Goal: Information Seeking & Learning: Check status

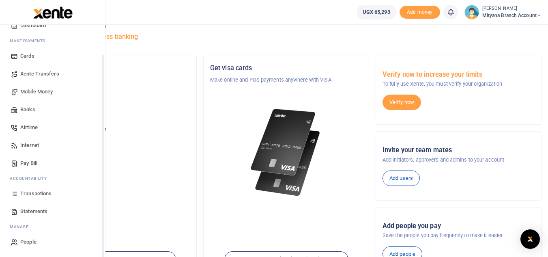
scroll to position [41, 0]
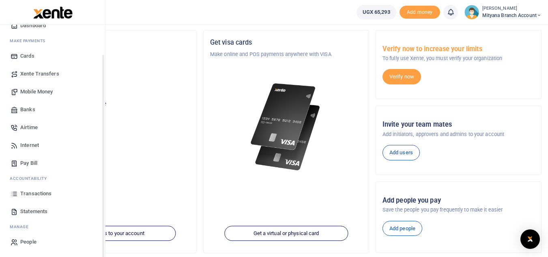
click at [38, 193] on span "Transactions" at bounding box center [35, 193] width 31 height 8
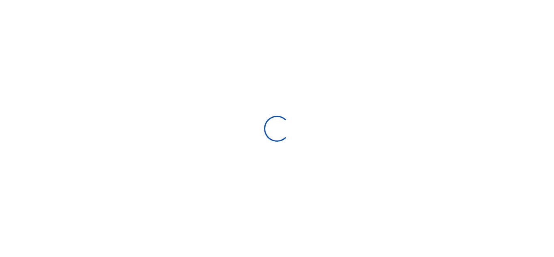
select select
type input "[DATE] - [DATE]"
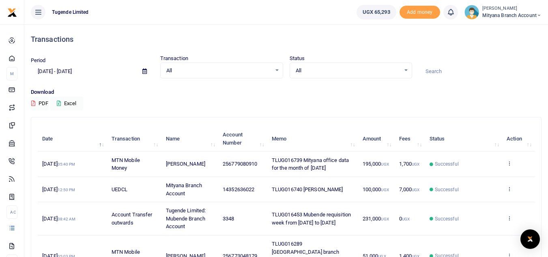
click at [144, 71] on icon at bounding box center [144, 71] width 4 height 5
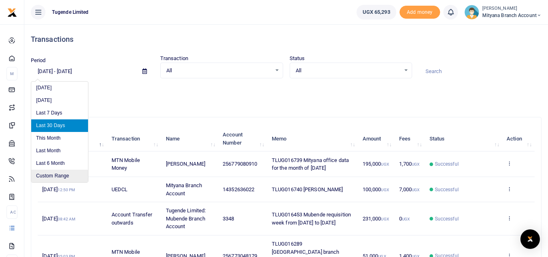
click at [56, 174] on li "Custom Range" at bounding box center [59, 176] width 57 height 13
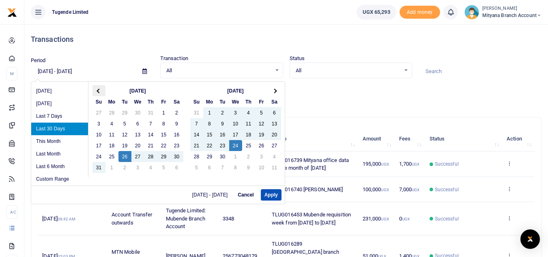
click at [99, 90] on span at bounding box center [99, 90] width 4 height 4
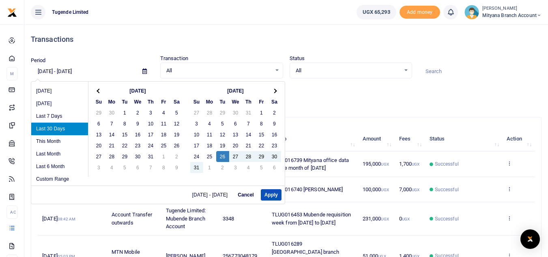
click at [99, 90] on span at bounding box center [99, 90] width 4 height 4
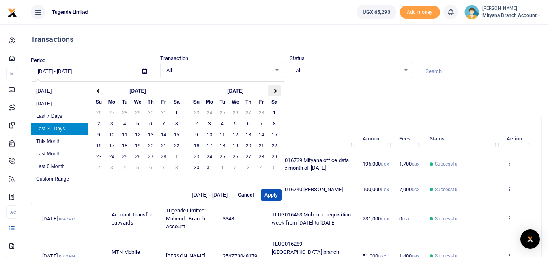
click at [274, 88] on th at bounding box center [274, 90] width 13 height 11
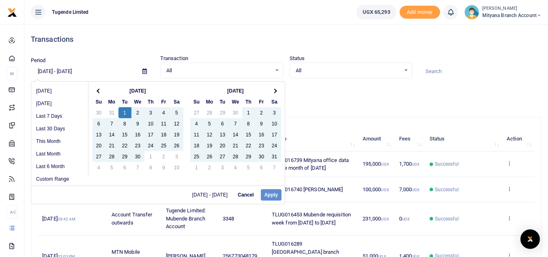
click at [268, 196] on div "[DATE] - [DATE] Cancel Apply" at bounding box center [157, 194] width 253 height 18
click at [270, 197] on div "[DATE] - [DATE] Cancel Apply" at bounding box center [157, 194] width 253 height 18
click at [270, 193] on div "[DATE] - [DATE] Cancel Apply" at bounding box center [157, 194] width 253 height 18
click at [265, 196] on div "[DATE] - [DATE] Cancel Apply" at bounding box center [157, 194] width 253 height 18
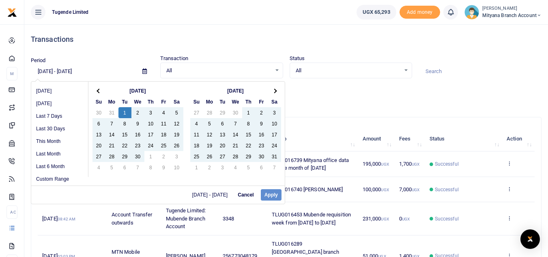
click at [267, 194] on div "[DATE] - [DATE] Cancel Apply" at bounding box center [157, 194] width 253 height 18
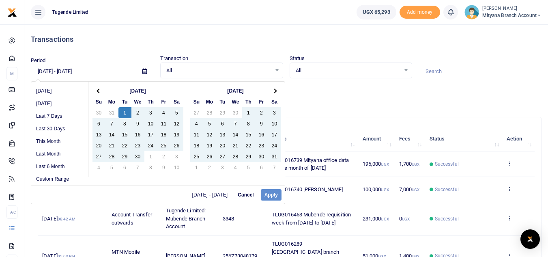
click at [267, 194] on div "[DATE] - [DATE] Cancel Apply" at bounding box center [157, 194] width 253 height 18
